Goal: Information Seeking & Learning: Learn about a topic

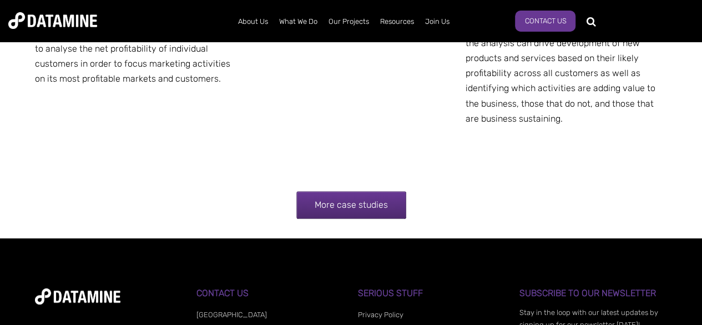
scroll to position [2273, 0]
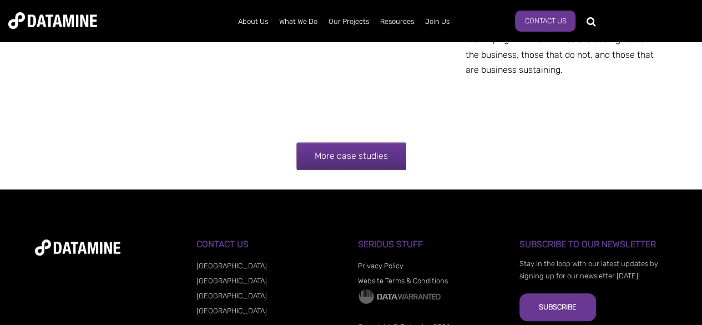
click at [380, 153] on link "More case studies" at bounding box center [351, 156] width 110 height 28
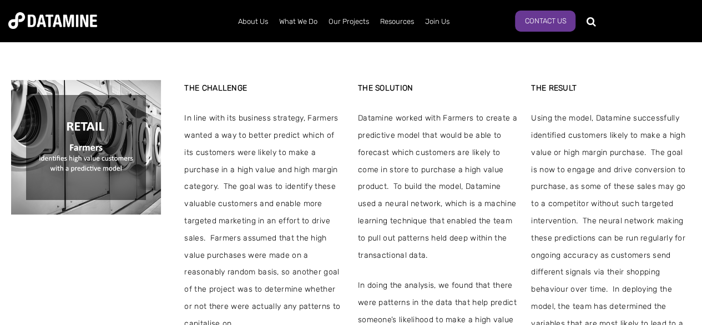
scroll to position [258, 0]
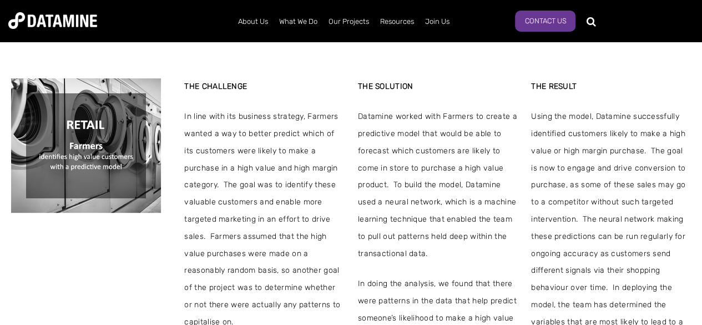
drag, startPoint x: 710, startPoint y: 72, endPoint x: 709, endPoint y: 124, distance: 52.2
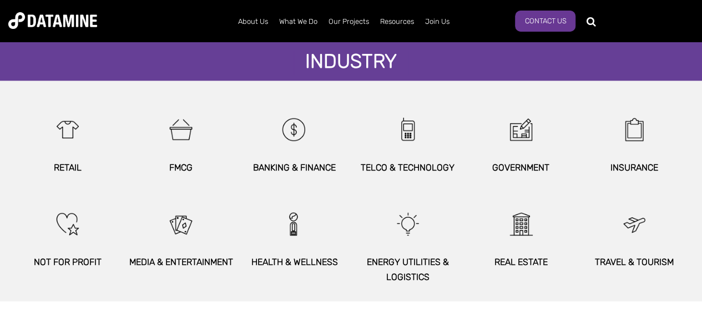
scroll to position [693, 0]
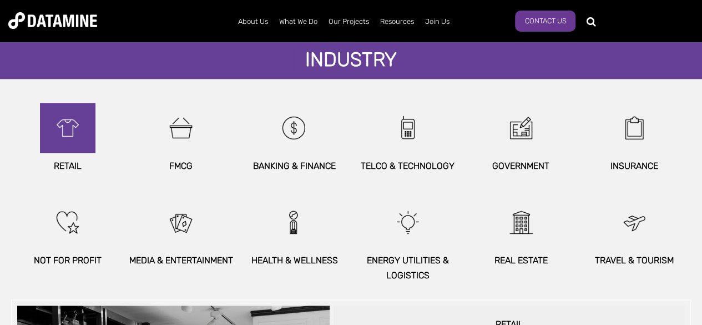
click at [63, 133] on img at bounding box center [68, 128] width 48 height 50
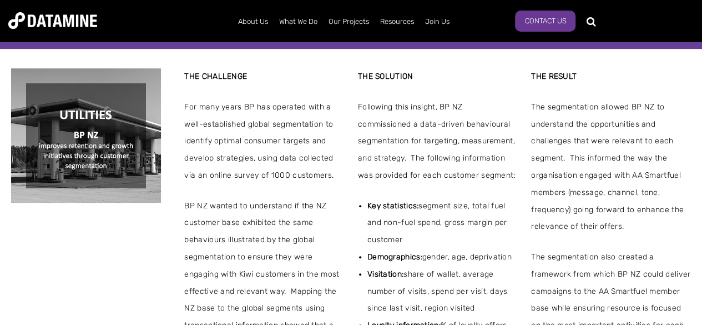
scroll to position [233, 0]
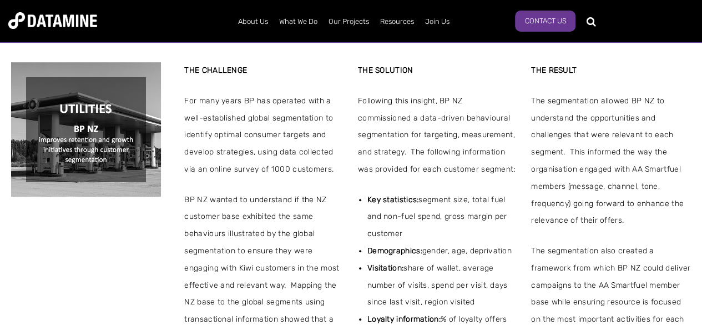
click at [65, 143] on img at bounding box center [86, 129] width 150 height 134
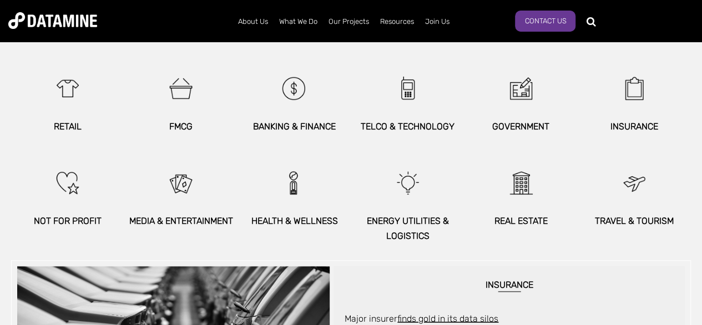
scroll to position [759, 0]
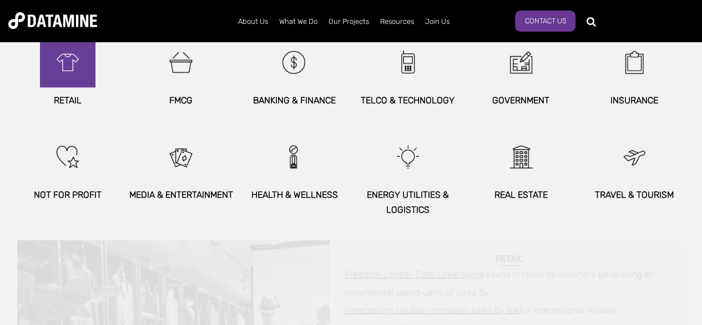
click at [61, 86] on img at bounding box center [68, 62] width 48 height 50
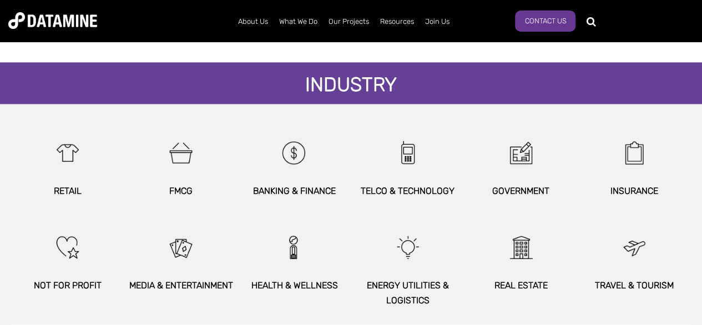
scroll to position [681, 0]
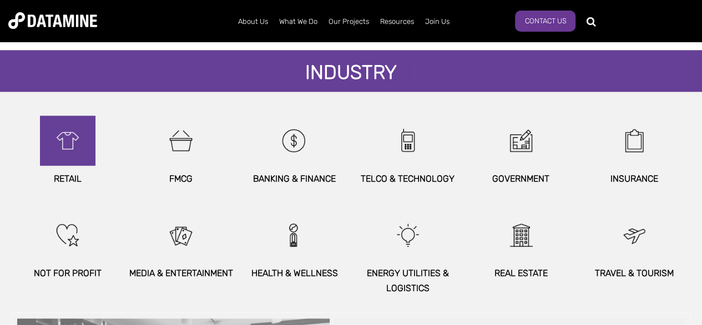
click at [71, 151] on img at bounding box center [68, 140] width 48 height 50
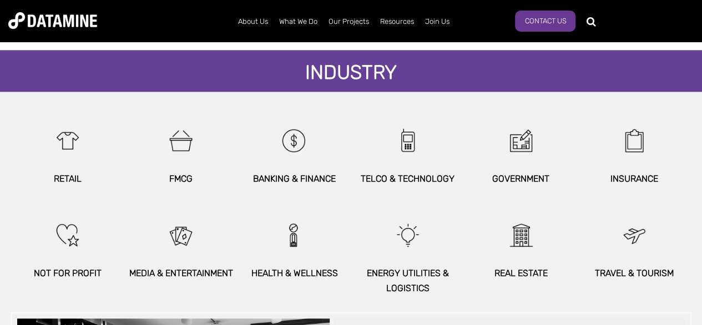
click at [62, 182] on p "Retail" at bounding box center [67, 178] width 113 height 15
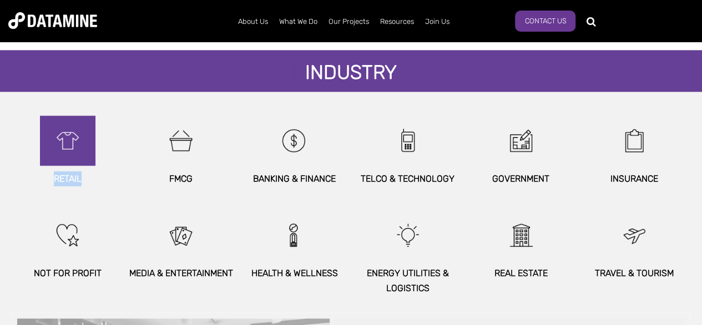
click at [67, 134] on img at bounding box center [68, 140] width 48 height 50
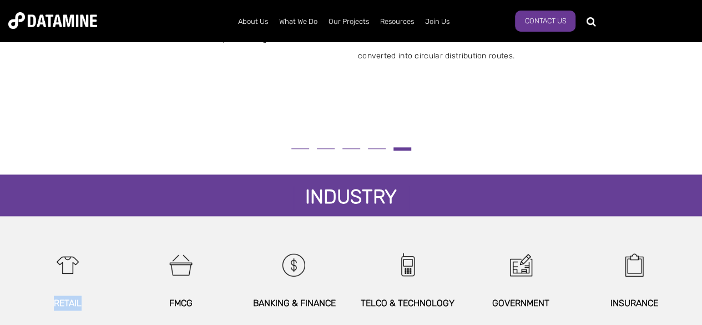
scroll to position [562, 0]
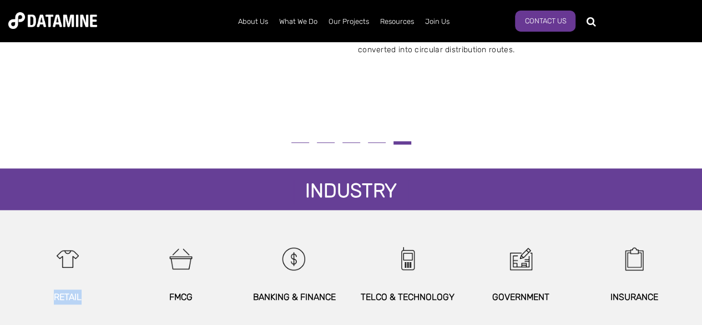
click at [301, 144] on button at bounding box center [301, 142] width 26 height 6
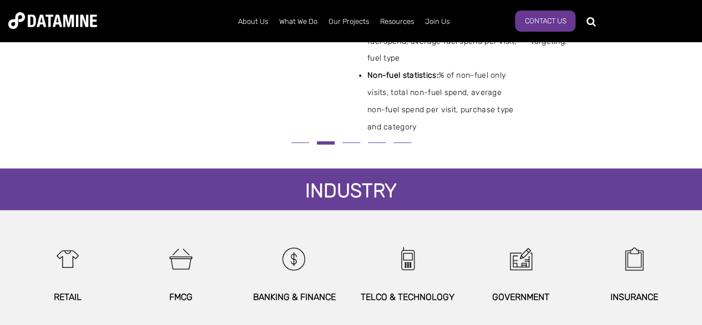
click at [697, 156] on span "Our projects The best way to understand what we do is to read our case studies.…" at bounding box center [351, 19] width 702 height 1085
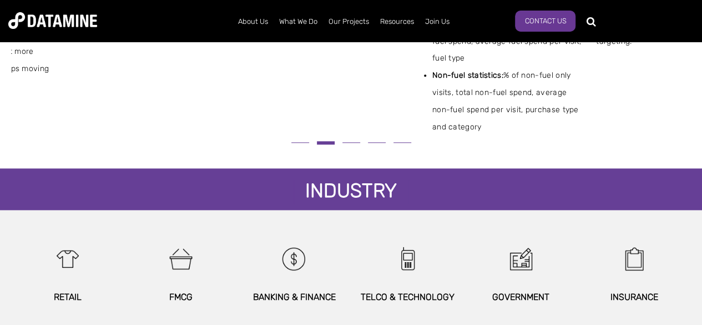
drag, startPoint x: 13, startPoint y: 92, endPoint x: 108, endPoint y: 105, distance: 96.3
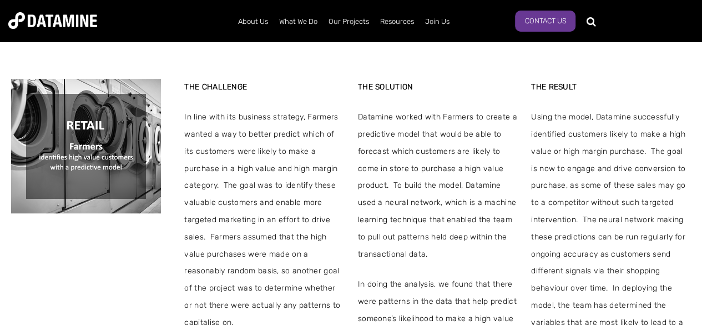
scroll to position [255, 0]
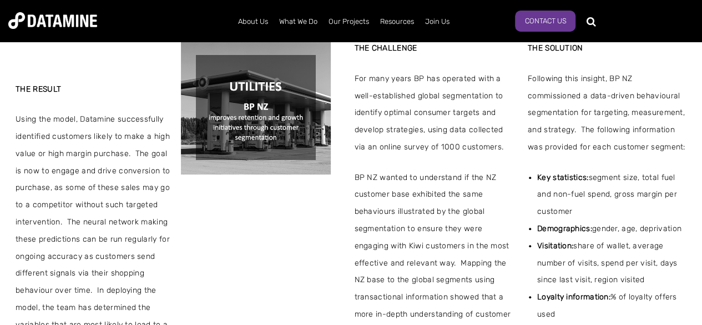
drag, startPoint x: 188, startPoint y: 104, endPoint x: 357, endPoint y: 188, distance: 189.4
click at [357, 188] on div "THE CHALLENGE For many years BP has operated with a well-established global seg…" at bounding box center [434, 241] width 160 height 402
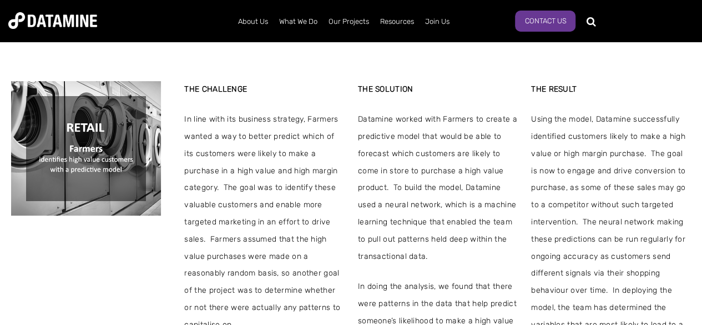
click at [161, 239] on div "THE CHALLENGE In line with its business strategy, Farmers wanted a way to bette…" at bounding box center [351, 241] width 680 height 321
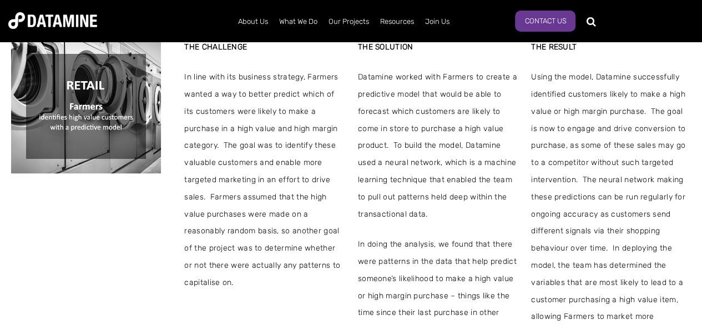
scroll to position [300, 0]
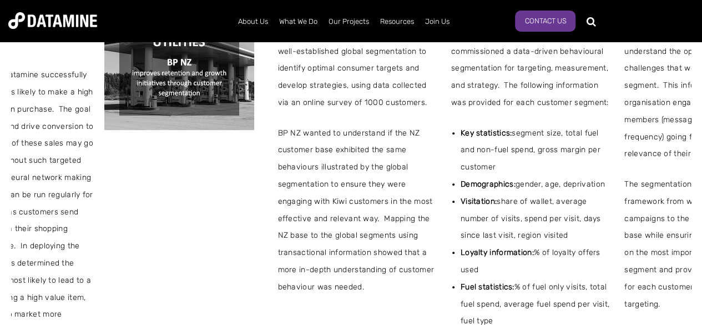
drag, startPoint x: 357, startPoint y: 184, endPoint x: 451, endPoint y: 231, distance: 104.5
click at [451, 231] on ul "Key statistics: segment size, total fuel and non-fuel spend, gross margin per c…" at bounding box center [531, 262] width 160 height 274
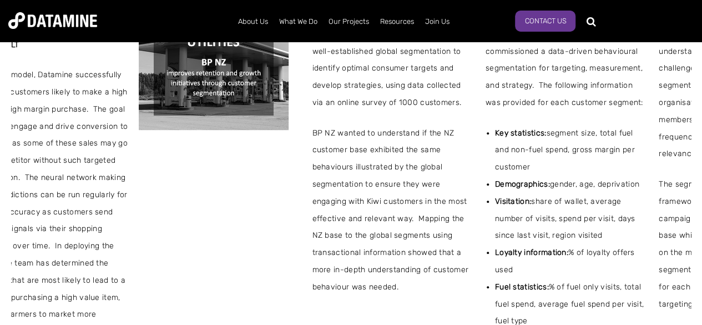
drag, startPoint x: 407, startPoint y: 189, endPoint x: 550, endPoint y: 214, distance: 144.3
click at [538, 204] on ul "Key statistics: segment size, total fuel and non-fuel spend, gross margin per c…" at bounding box center [566, 262] width 160 height 274
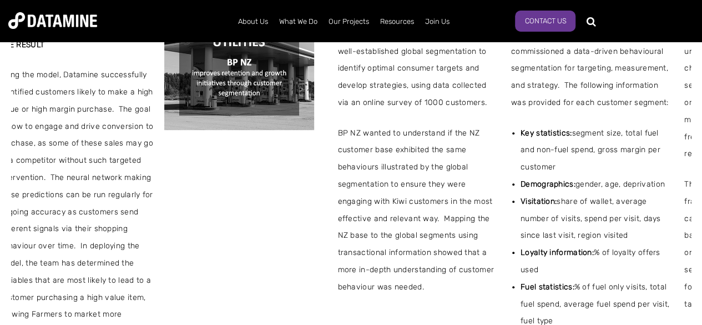
drag, startPoint x: 183, startPoint y: 216, endPoint x: 367, endPoint y: 214, distance: 184.3
click at [367, 214] on div "THE CHALLENGE For many years BP has operated with a well-established global seg…" at bounding box center [504, 197] width 680 height 402
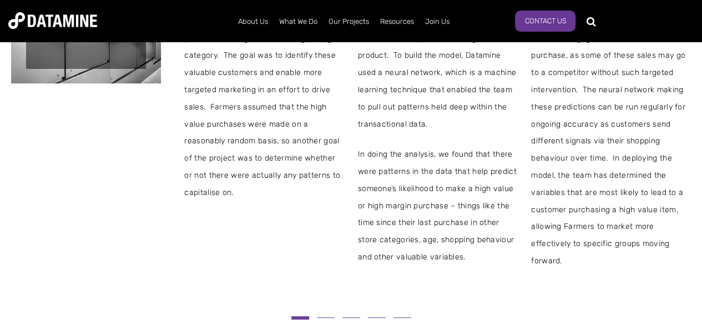
scroll to position [389, 0]
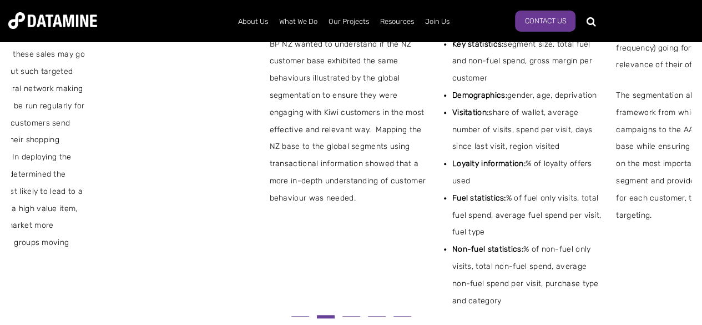
drag, startPoint x: 367, startPoint y: 214, endPoint x: 511, endPoint y: 296, distance: 165.1
click at [511, 296] on ul "Key statistics: segment size, total fuel and non-fuel spend, gross margin per c…" at bounding box center [523, 173] width 160 height 274
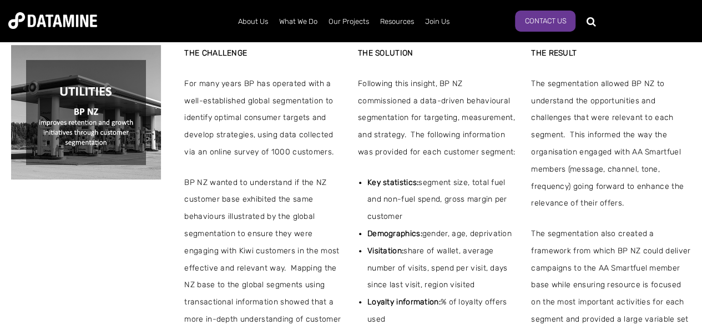
scroll to position [252, 0]
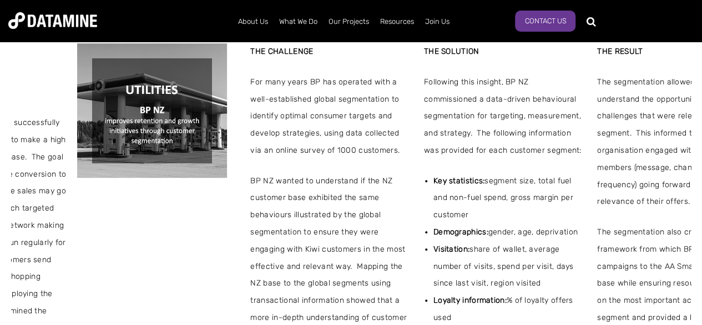
drag, startPoint x: 710, startPoint y: 126, endPoint x: 710, endPoint y: 148, distance: 22.2
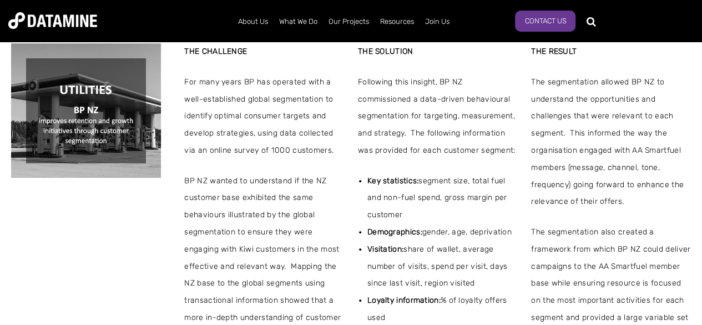
drag, startPoint x: 616, startPoint y: 128, endPoint x: 703, endPoint y: 159, distance: 92.3
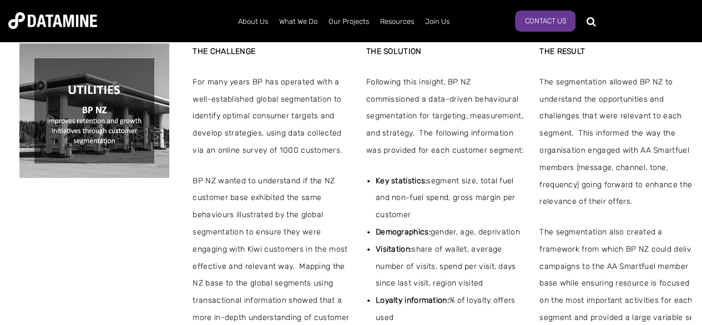
drag, startPoint x: 670, startPoint y: 138, endPoint x: 710, endPoint y: 159, distance: 45.5
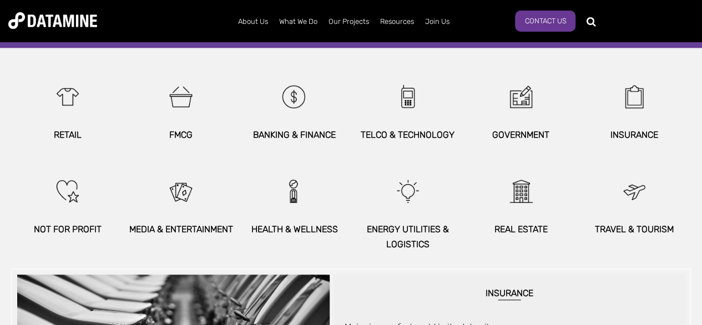
scroll to position [722, 0]
